Goal: Book appointment/travel/reservation

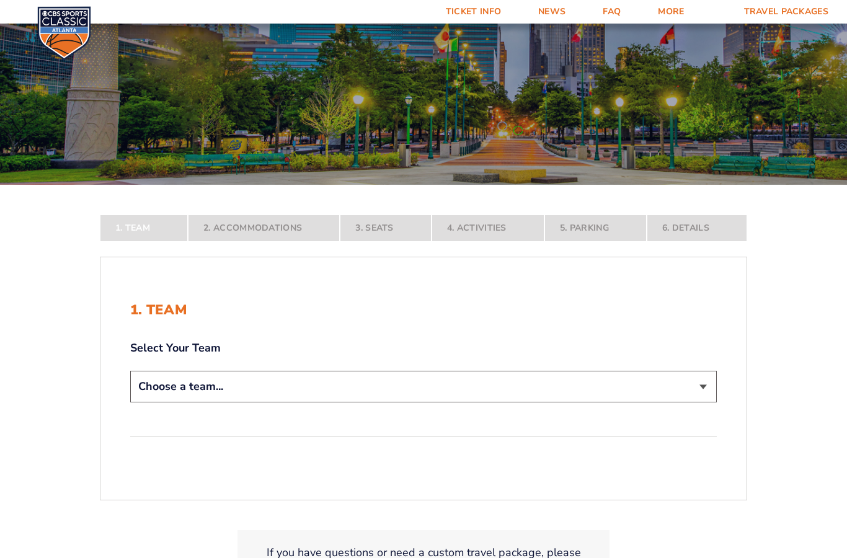
scroll to position [164, 0]
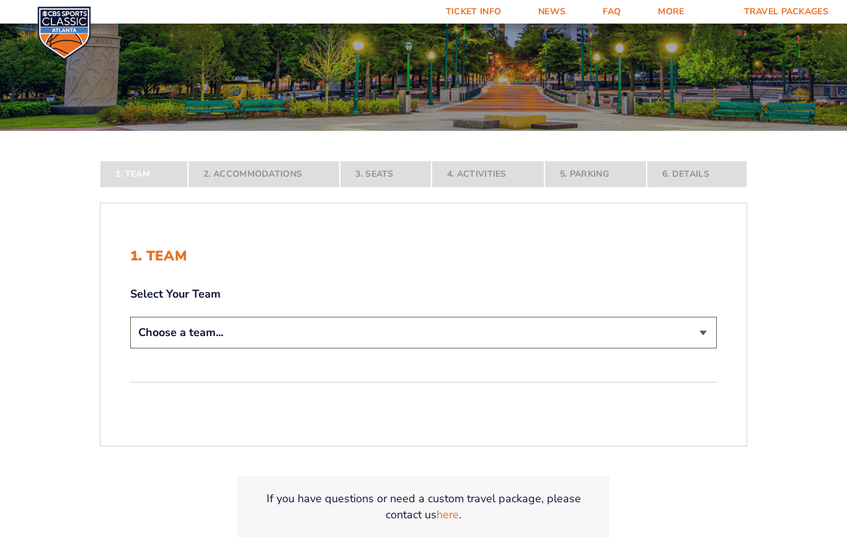
click at [153, 347] on select "Choose a team... [US_STATE] Wildcats [US_STATE] State Buckeyes [US_STATE] Tar H…" at bounding box center [423, 333] width 587 height 32
select select "12956"
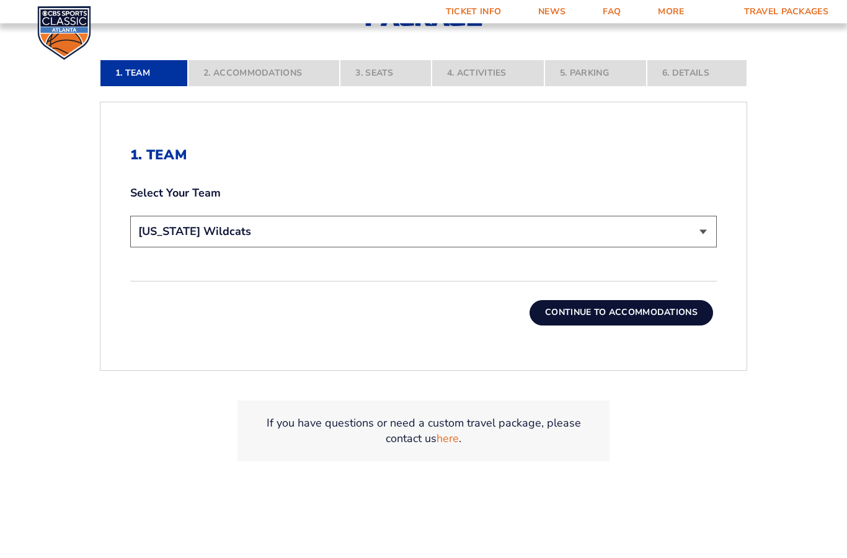
scroll to position [388, 0]
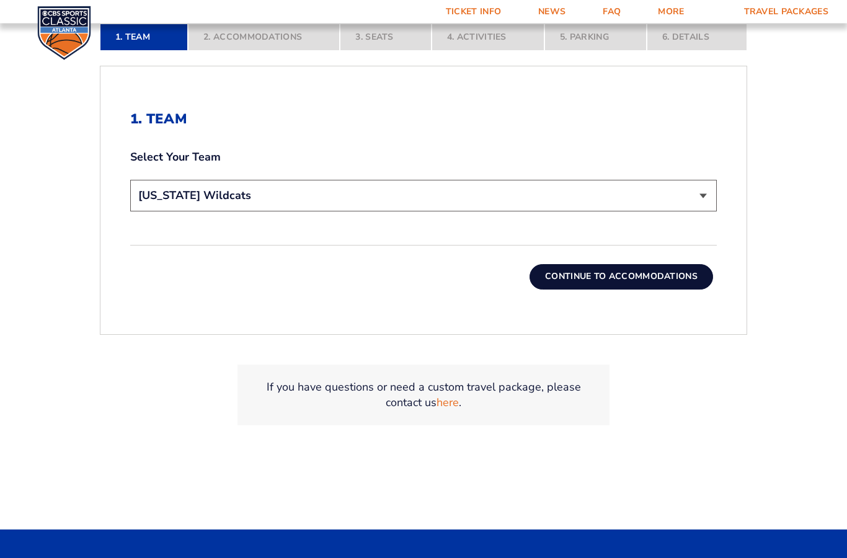
click at [583, 290] on button "Continue To Accommodations" at bounding box center [622, 277] width 184 height 25
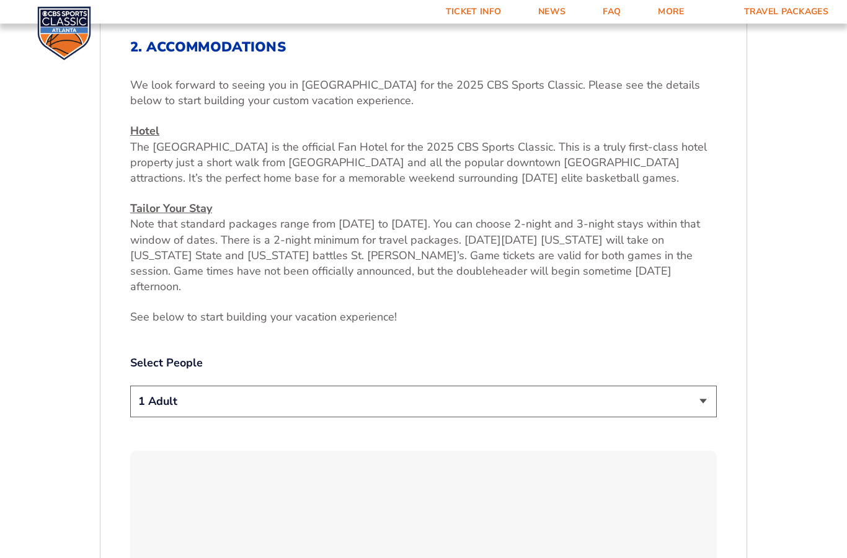
scroll to position [552, 0]
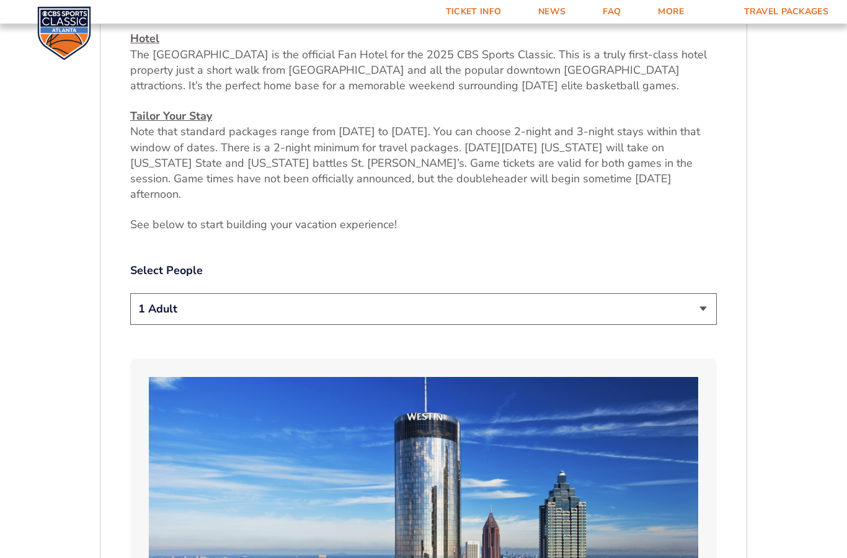
click at [154, 316] on select "1 Adult 2 Adults 3 Adults 4 Adults 2 Adults + 1 Child 2 Adults + 2 Children 2 A…" at bounding box center [423, 309] width 587 height 32
select select "4 Adults"
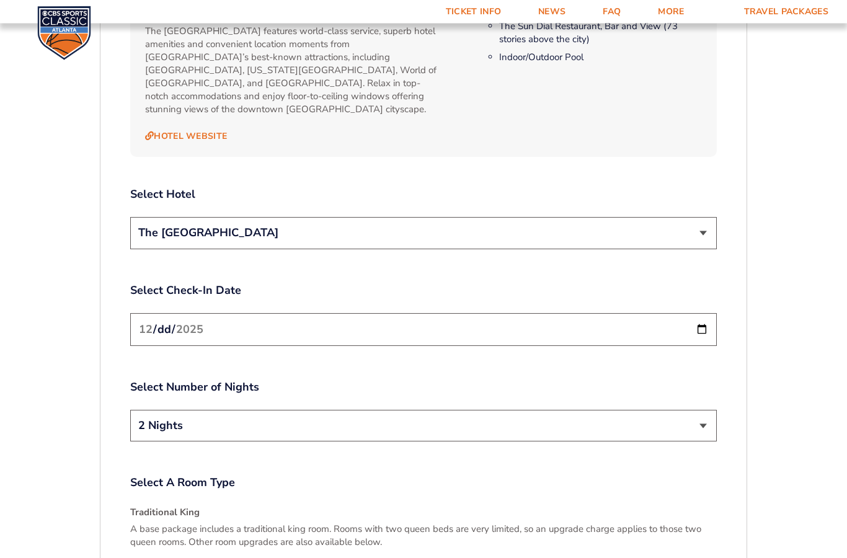
scroll to position [1347, 0]
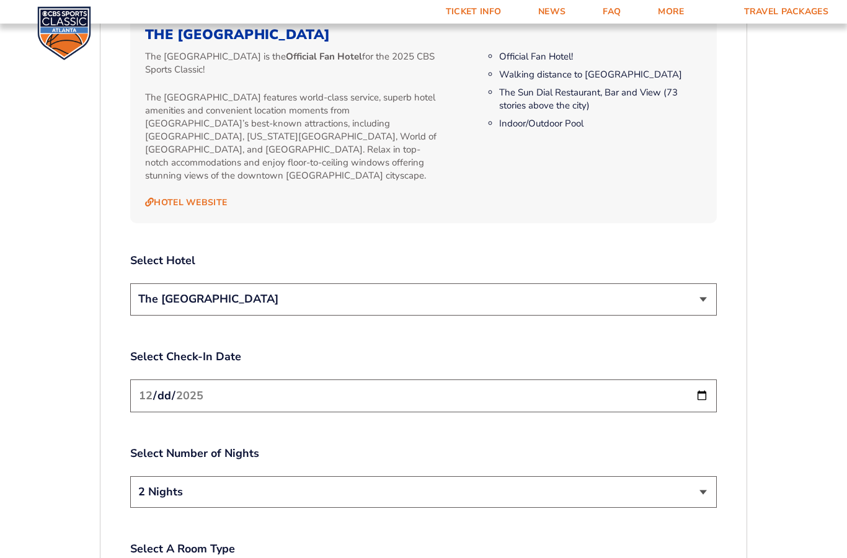
click at [164, 290] on select "The [GEOGRAPHIC_DATA]" at bounding box center [423, 299] width 587 height 32
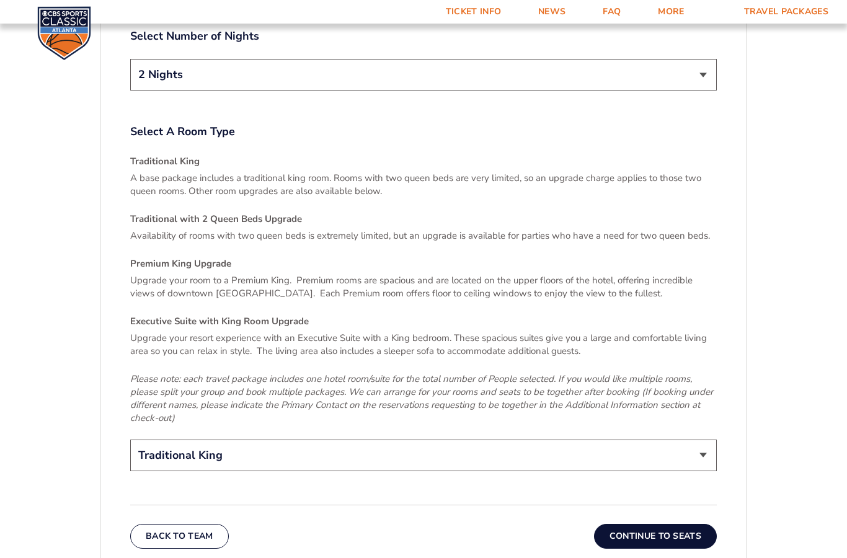
scroll to position [1816, 0]
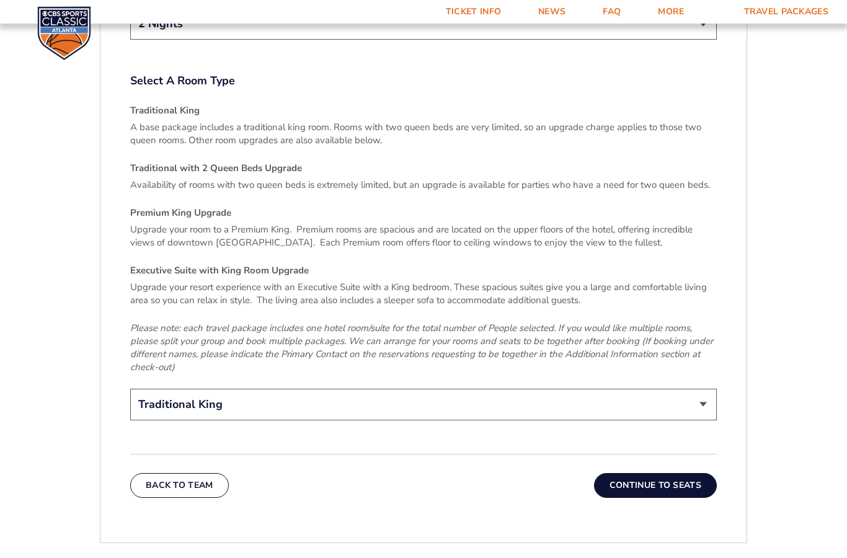
click at [164, 394] on select "Traditional King Traditional with 2 Queen Beds Upgrade (+$95 per night) Premium…" at bounding box center [423, 405] width 587 height 32
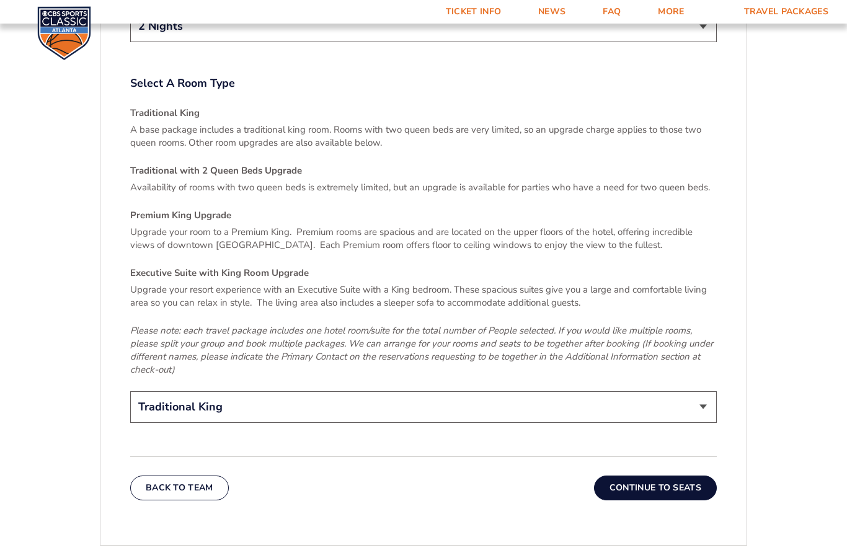
click at [155, 392] on select "Traditional King Traditional with 2 Queen Beds Upgrade (+$95 per night) Premium…" at bounding box center [423, 407] width 587 height 32
select select "Traditional with 2 Queen Beds Upgrade"
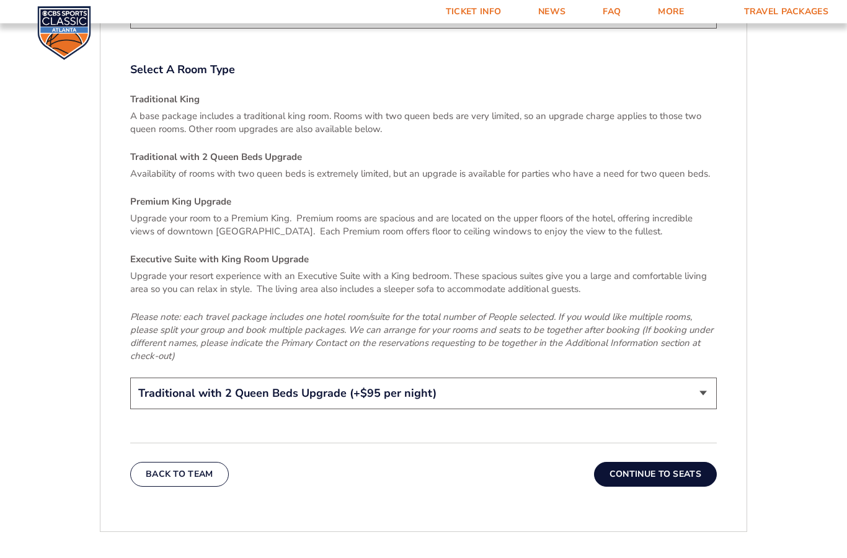
scroll to position [1825, 0]
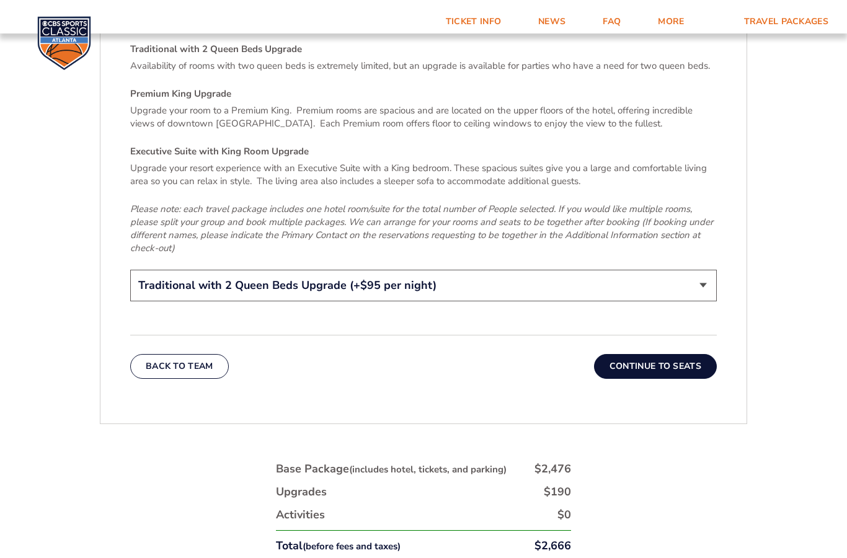
scroll to position [1935, 0]
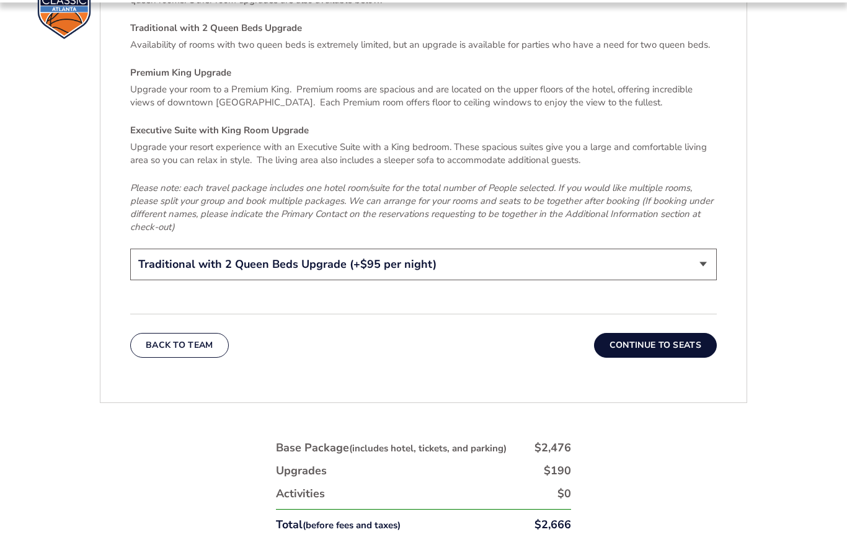
click at [162, 270] on select "Traditional King Traditional with 2 Queen Beds Upgrade (+$95 per night) Premium…" at bounding box center [423, 286] width 587 height 32
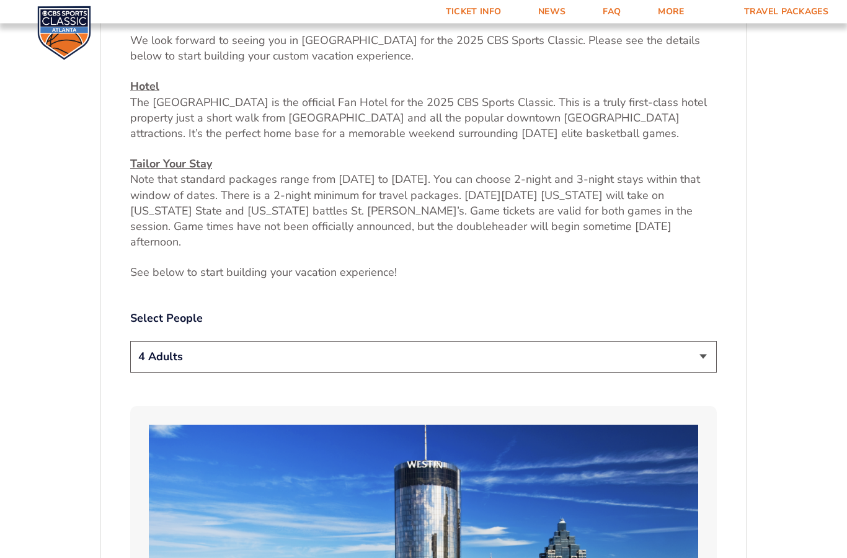
scroll to position [512, 0]
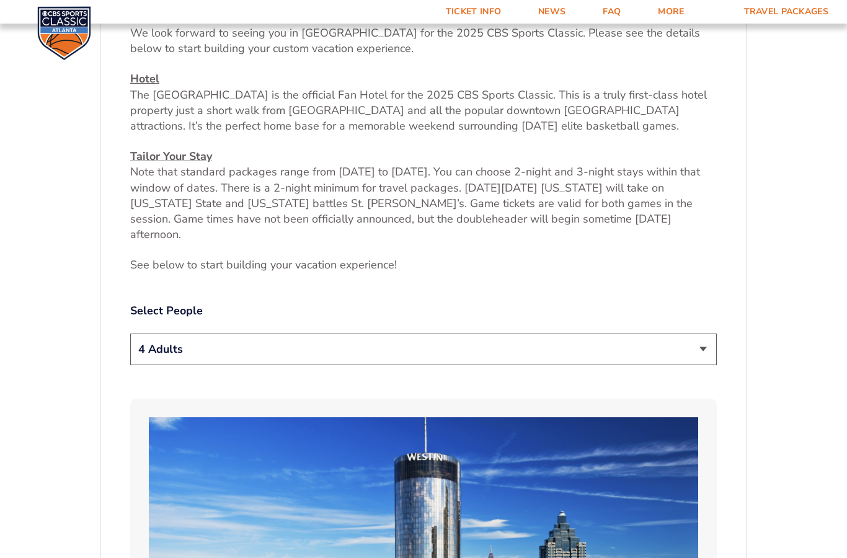
click at [159, 358] on select "1 Adult 2 Adults 3 Adults 4 Adults 2 Adults + 1 Child 2 Adults + 2 Children 2 A…" at bounding box center [423, 350] width 587 height 32
select select "2 Adults"
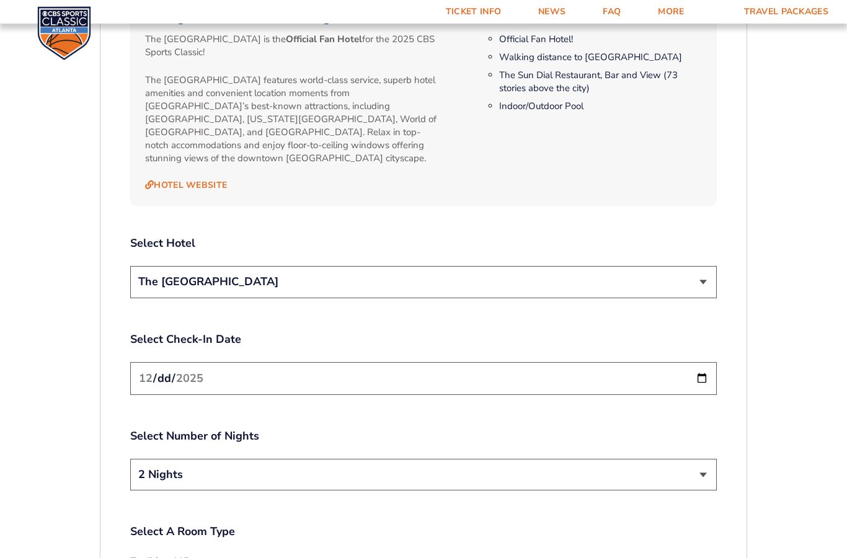
scroll to position [1321, 0]
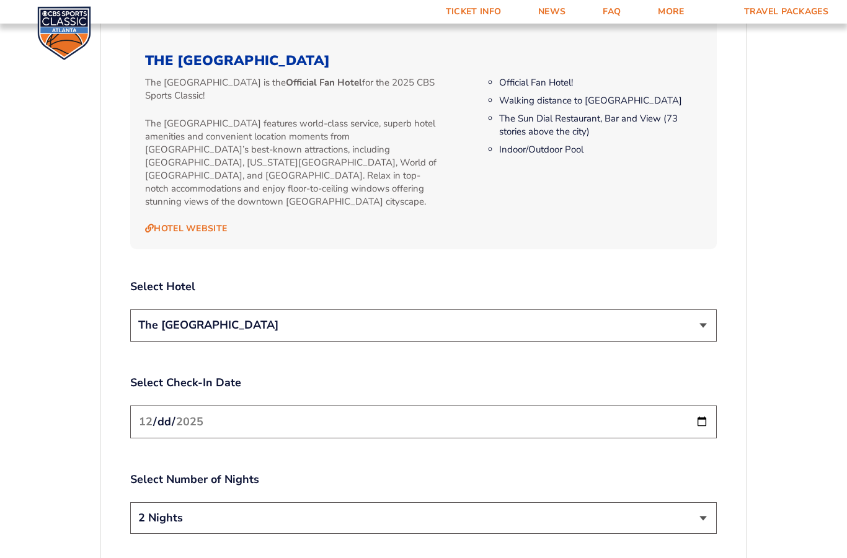
click at [173, 317] on select "The [GEOGRAPHIC_DATA]" at bounding box center [423, 325] width 587 height 32
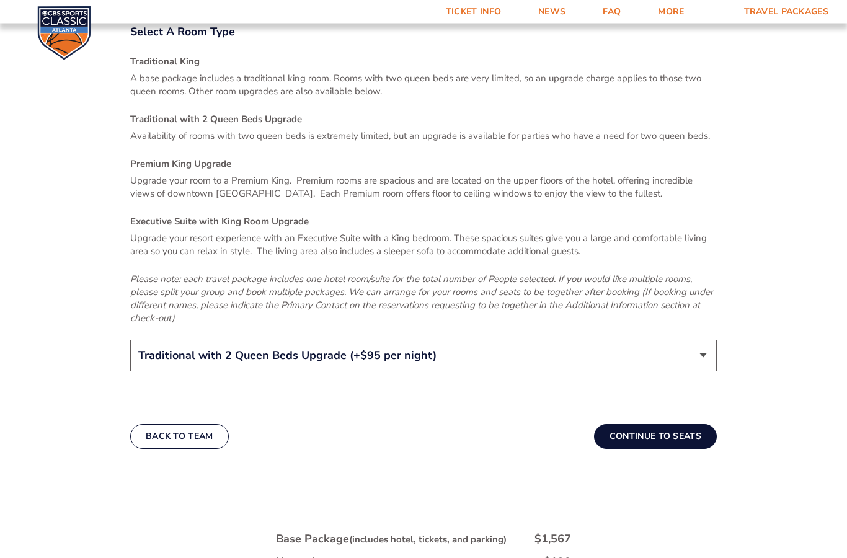
click at [192, 358] on select "Traditional King Traditional with 2 Queen Beds Upgrade (+$95 per night) Premium…" at bounding box center [423, 356] width 587 height 32
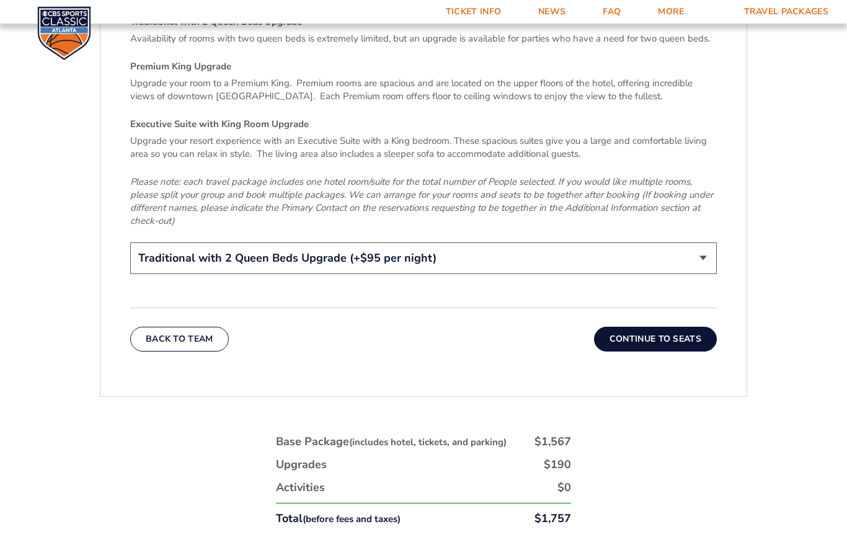
scroll to position [1959, 0]
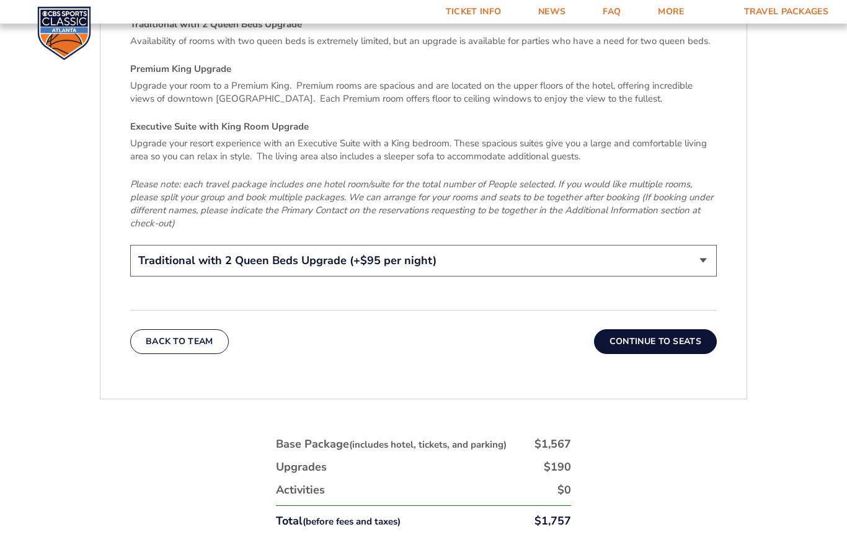
click at [232, 250] on select "Traditional King Traditional with 2 Queen Beds Upgrade (+$95 per night) Premium…" at bounding box center [423, 261] width 587 height 32
click at [205, 247] on select "Traditional King Traditional with 2 Queen Beds Upgrade (+$95 per night) Premium…" at bounding box center [423, 261] width 587 height 32
select select "Traditional King"
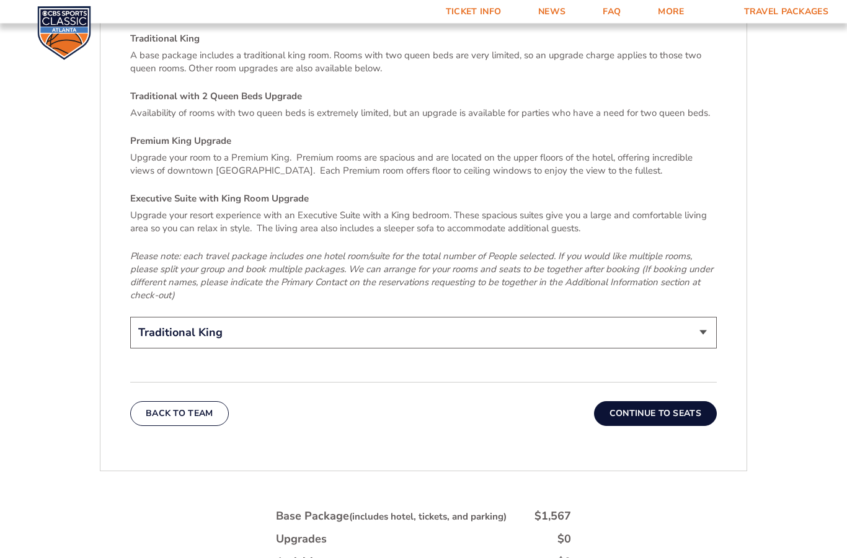
scroll to position [1799, 0]
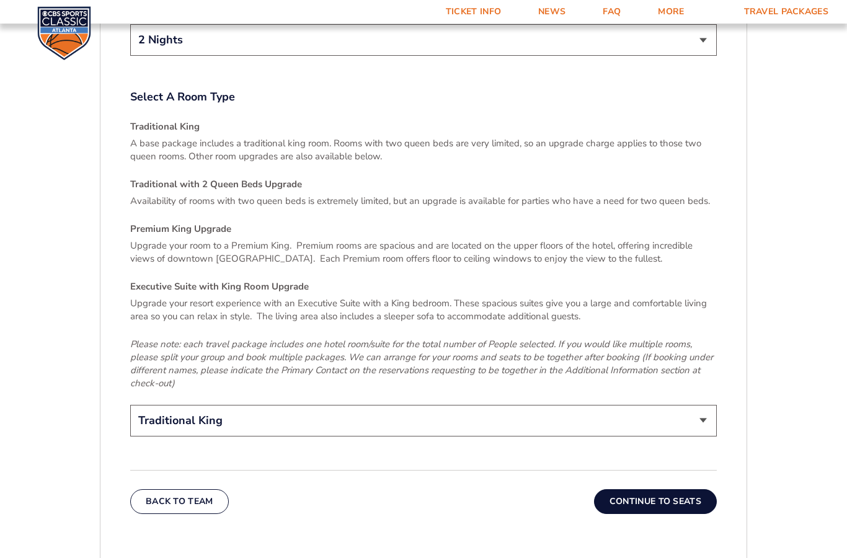
click at [639, 494] on button "Continue To Seats" at bounding box center [655, 501] width 123 height 25
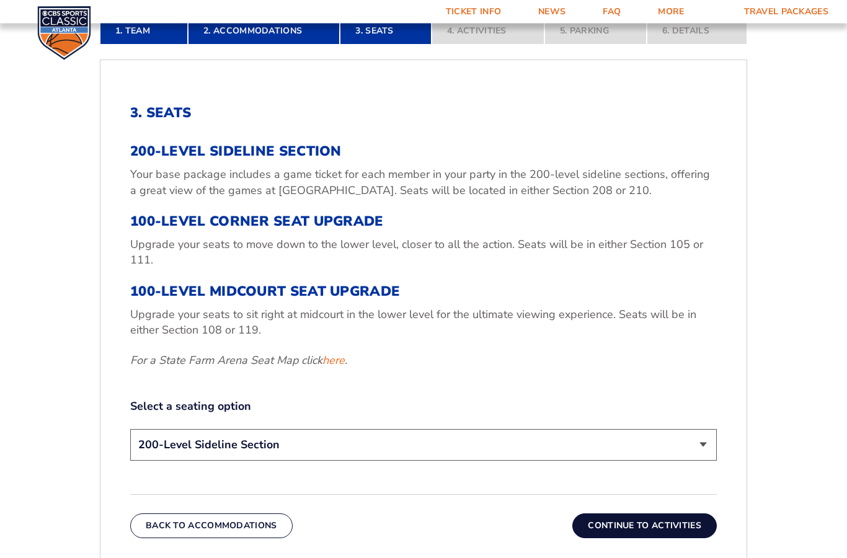
scroll to position [444, 0]
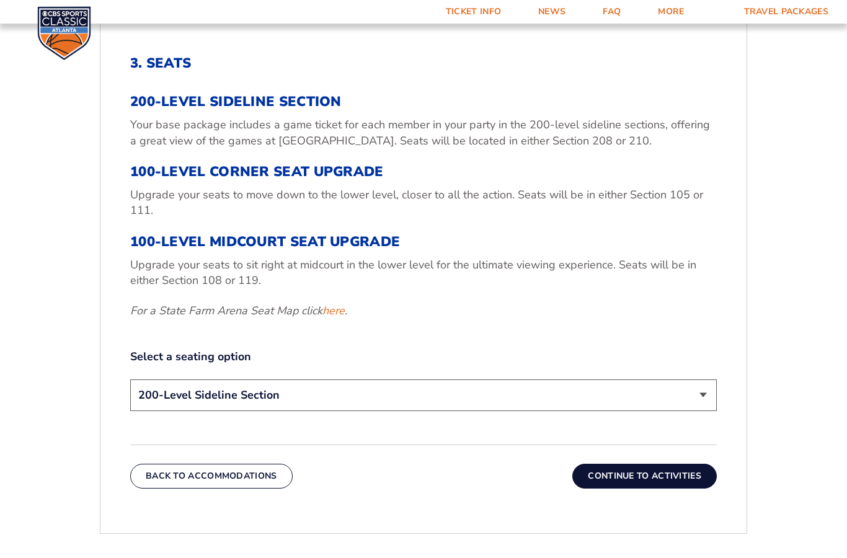
click at [150, 411] on select "200-Level Sideline Section 100-Level Corner Seat Upgrade (+$120 per person) 100…" at bounding box center [423, 395] width 587 height 32
select select "100-Level Corner Seat Upgrade"
click at [161, 411] on select "200-Level Sideline Section 100-Level Corner Seat Upgrade (+$120 per person) 100…" at bounding box center [423, 395] width 587 height 32
click at [681, 489] on button "Continue To Activities" at bounding box center [644, 476] width 144 height 25
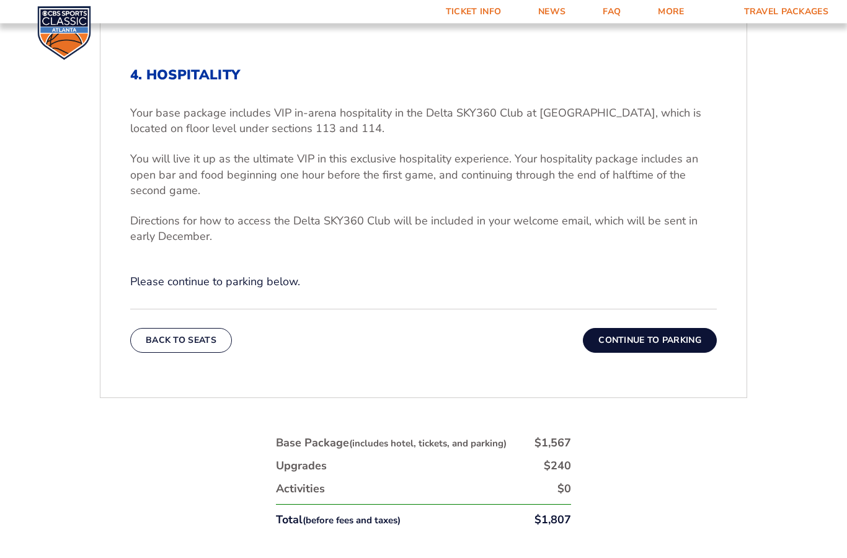
scroll to position [426, 0]
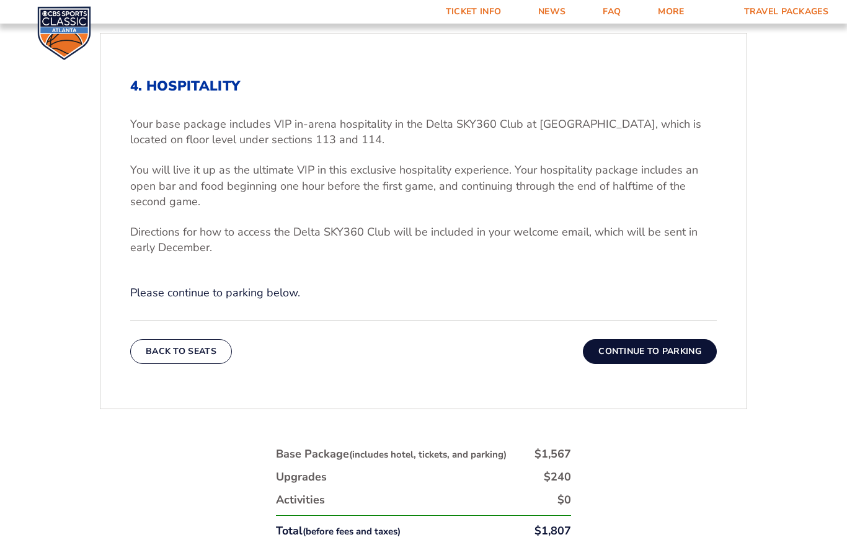
click at [678, 364] on button "Continue To Parking" at bounding box center [650, 351] width 134 height 25
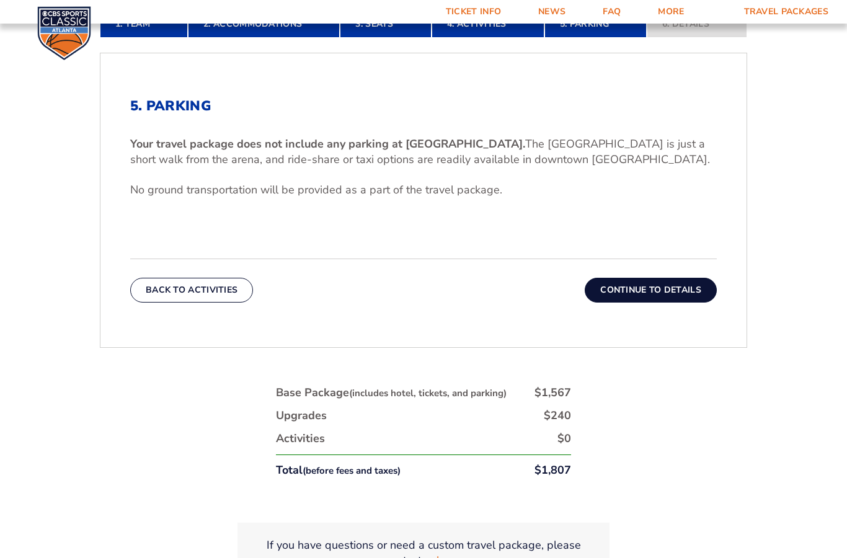
scroll to position [401, 0]
